Goal: Task Accomplishment & Management: Manage account settings

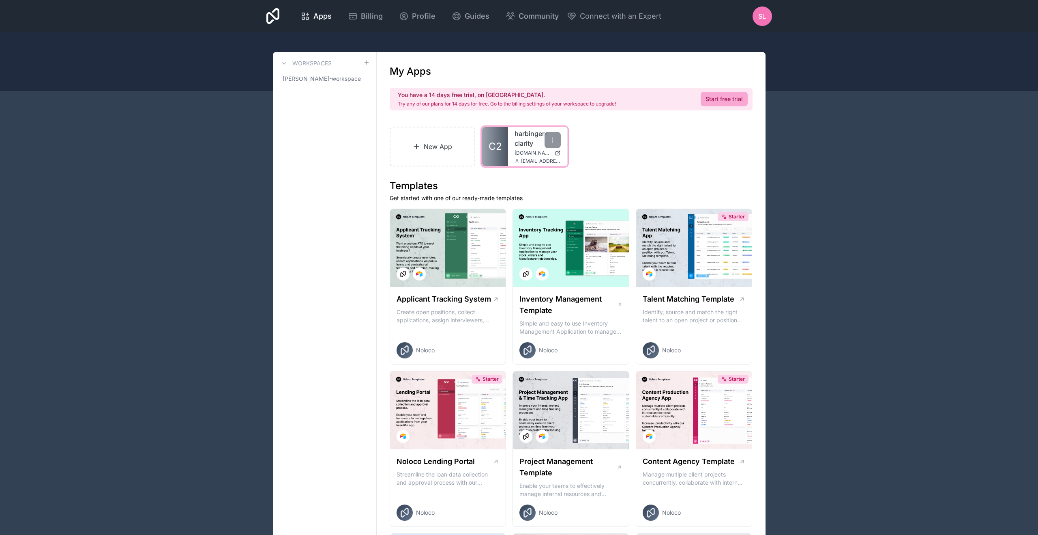
click at [511, 141] on div "harbinger-clarity [DOMAIN_NAME] [EMAIL_ADDRESS][DOMAIN_NAME]" at bounding box center [537, 146] width 59 height 39
click at [497, 147] on span "C2" at bounding box center [495, 146] width 13 height 13
click at [768, 14] on div "SL" at bounding box center [762, 15] width 19 height 19
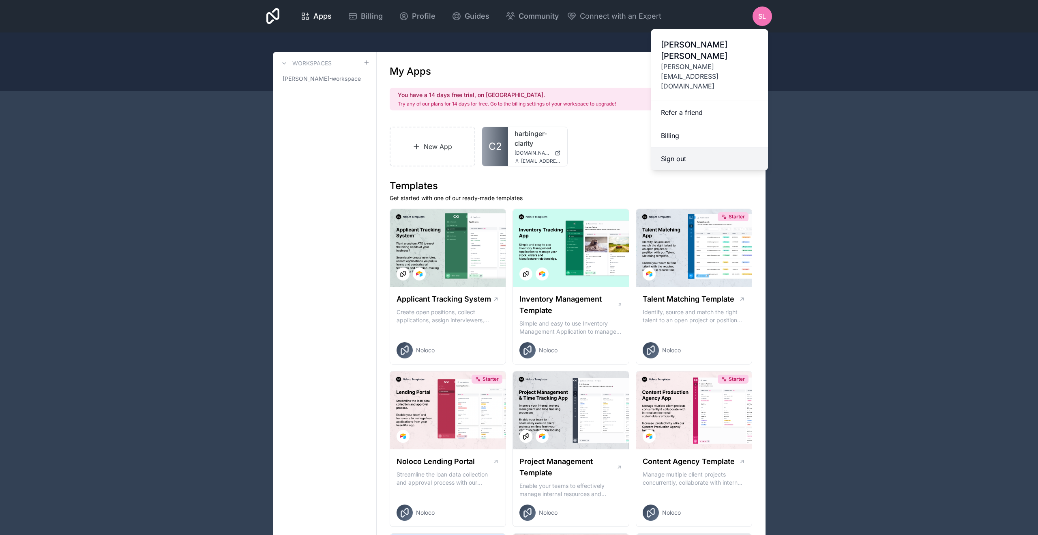
click at [682, 147] on button "Sign out" at bounding box center [709, 158] width 117 height 23
